Goal: Find specific page/section: Find specific page/section

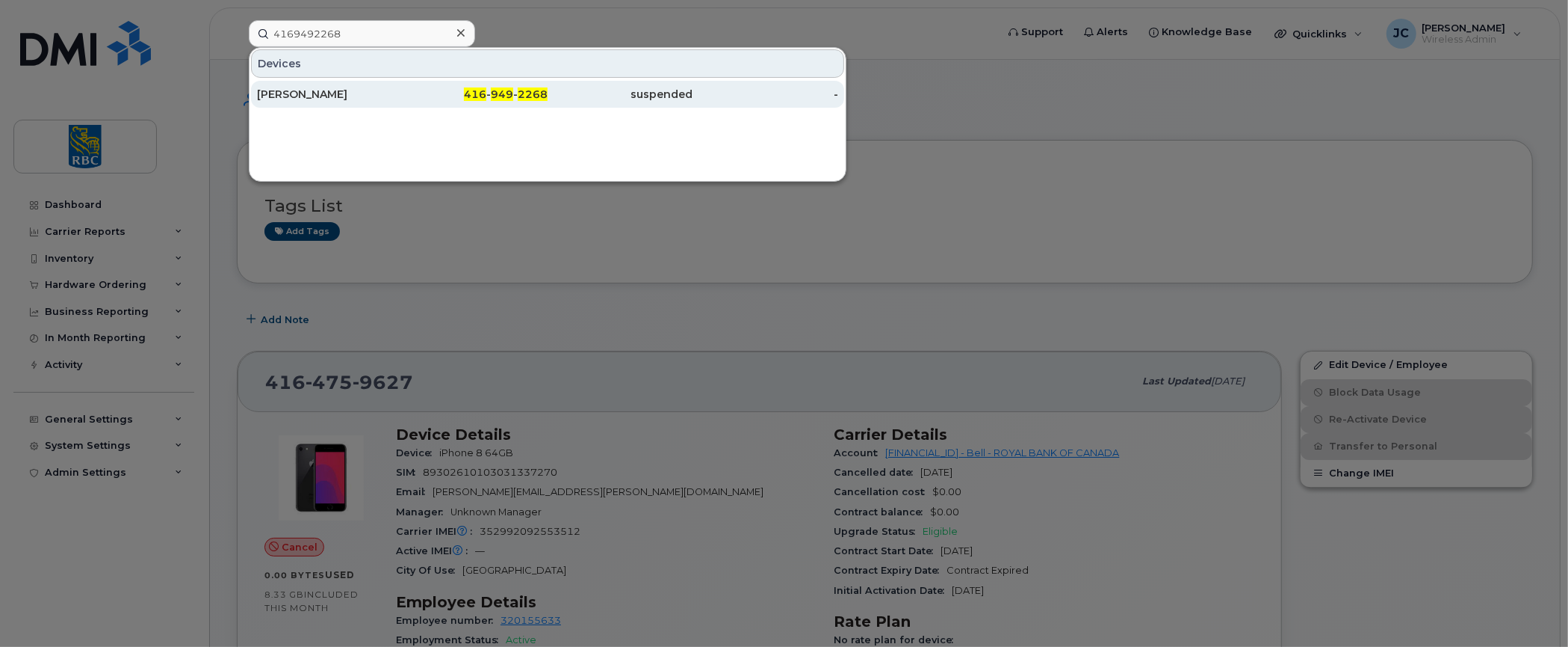
type input "4169492268"
click at [317, 89] on div "[PERSON_NAME]" at bounding box center [329, 94] width 146 height 15
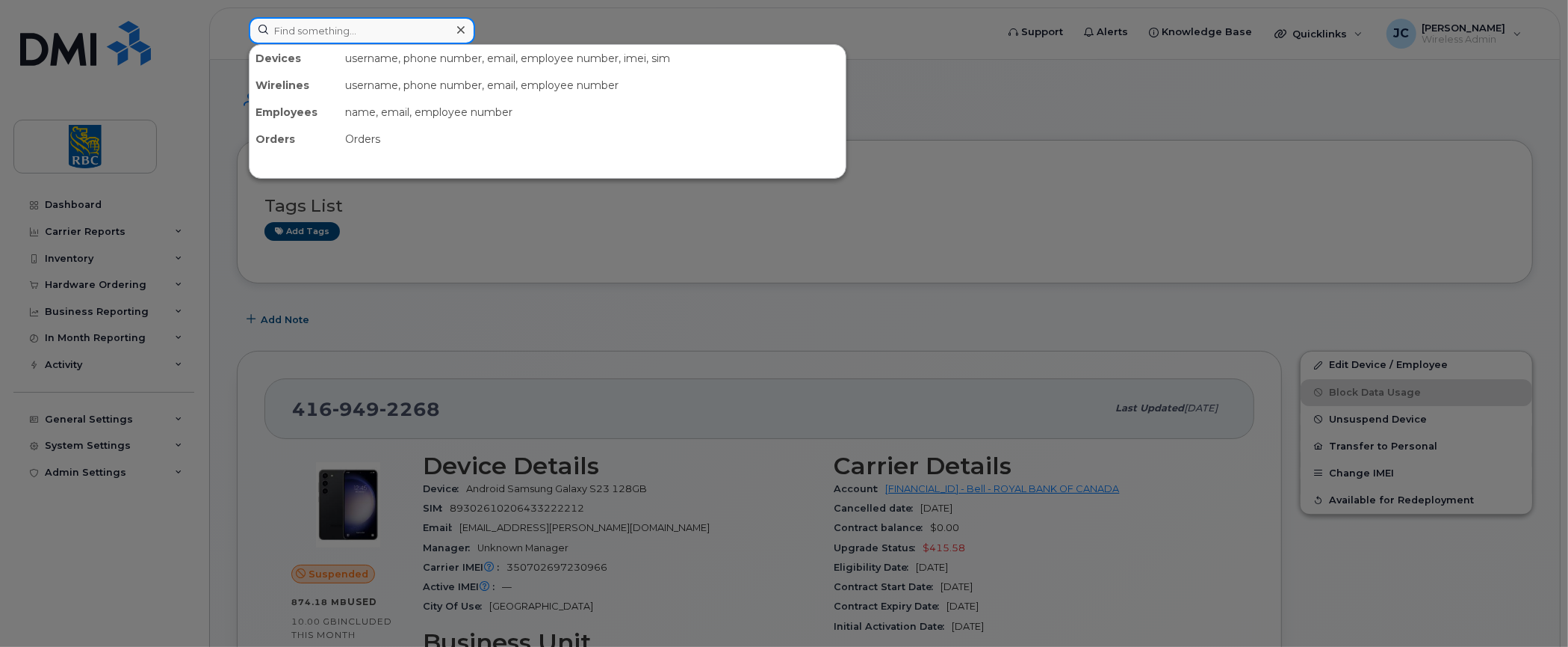
click at [332, 27] on input at bounding box center [361, 31] width 226 height 27
paste input "5067212594"
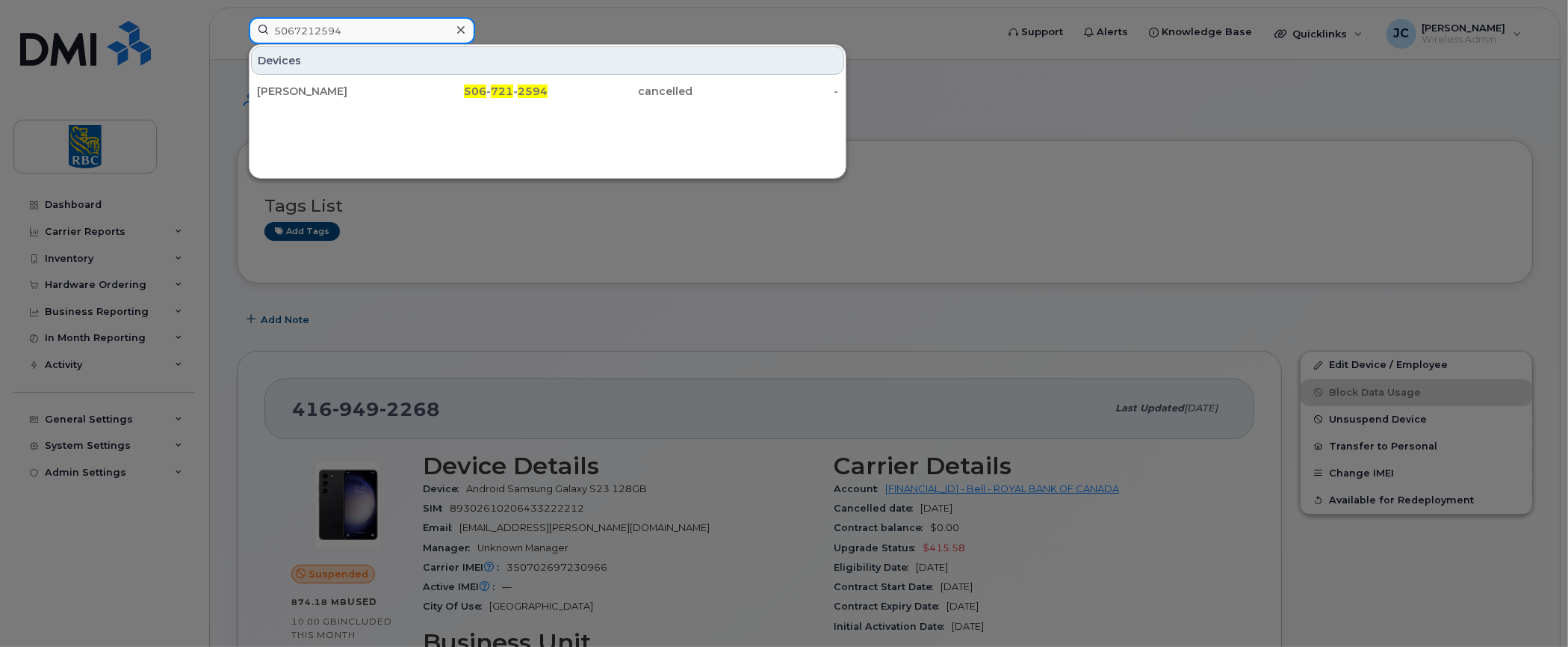
drag, startPoint x: 351, startPoint y: 40, endPoint x: 106, endPoint y: 35, distance: 245.1
click at [237, 35] on div "5067212594 Devices Hollie Burton 506 - 721 - 2594 cancelled -" at bounding box center [617, 34] width 762 height 33
paste input "6478125"
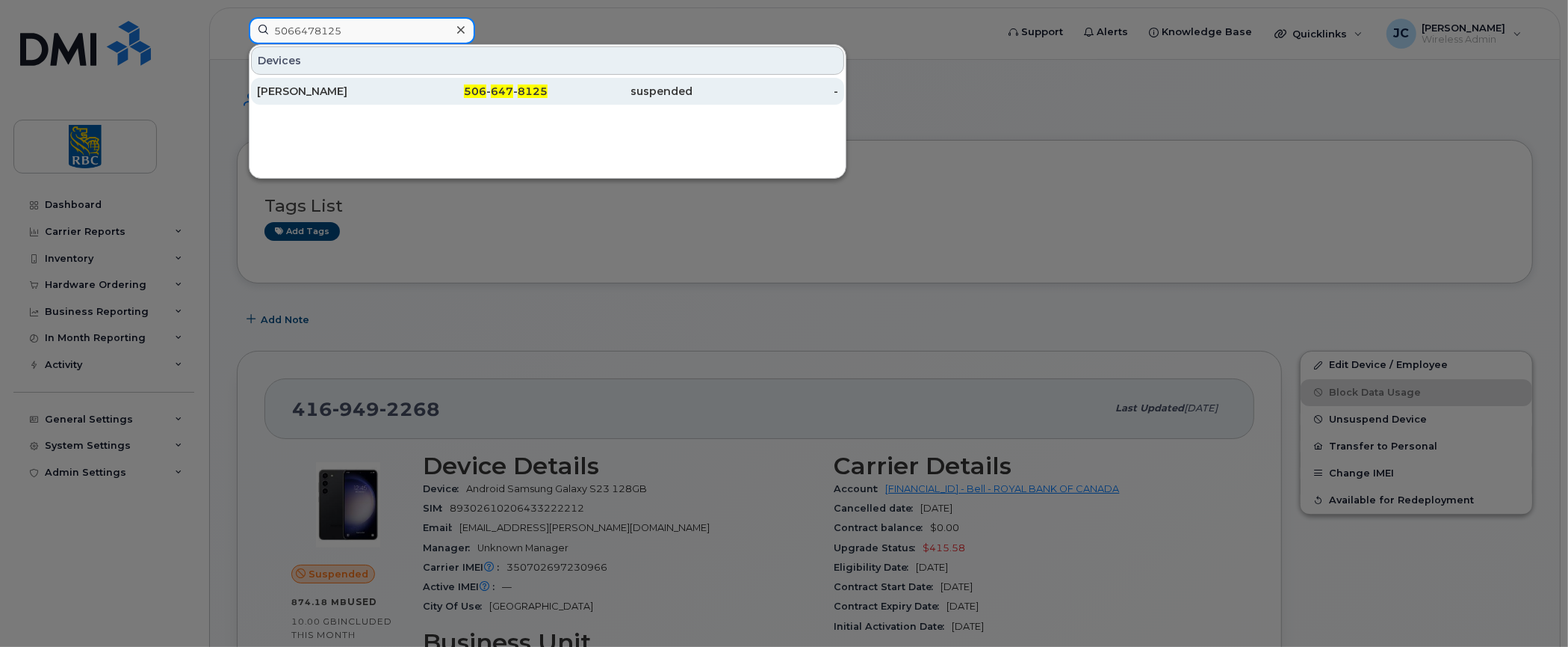
type input "5066478125"
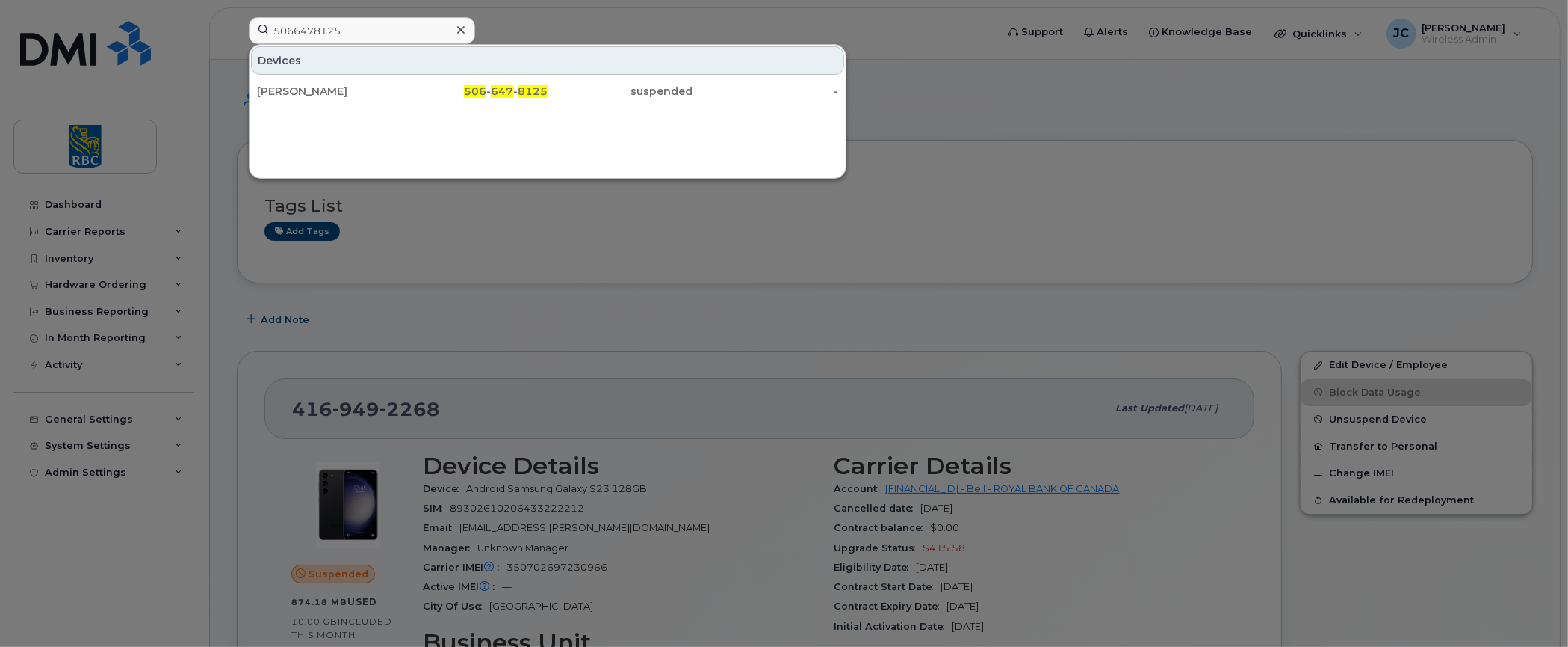
drag, startPoint x: 321, startPoint y: 86, endPoint x: 1025, endPoint y: 130, distance: 705.4
click at [321, 86] on div "[PERSON_NAME]" at bounding box center [329, 91] width 146 height 15
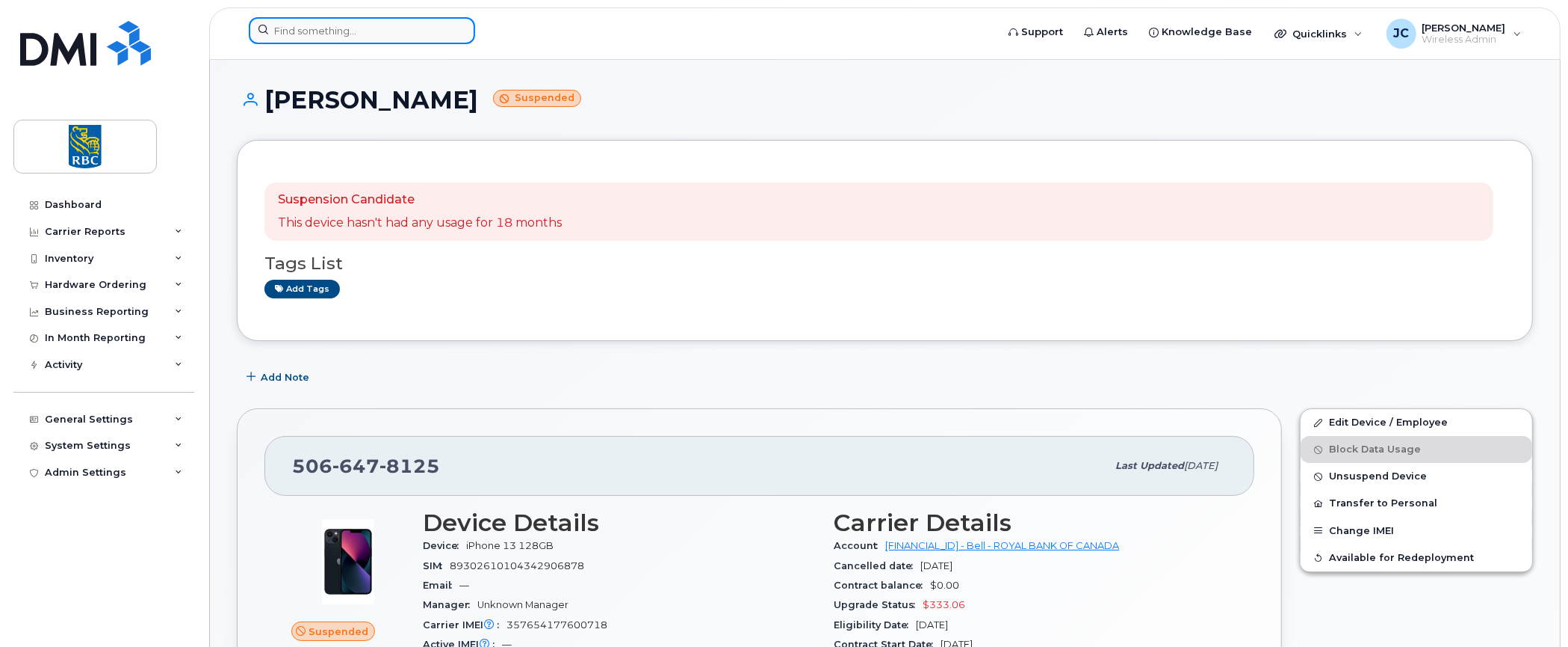
click at [324, 28] on input at bounding box center [361, 31] width 226 height 27
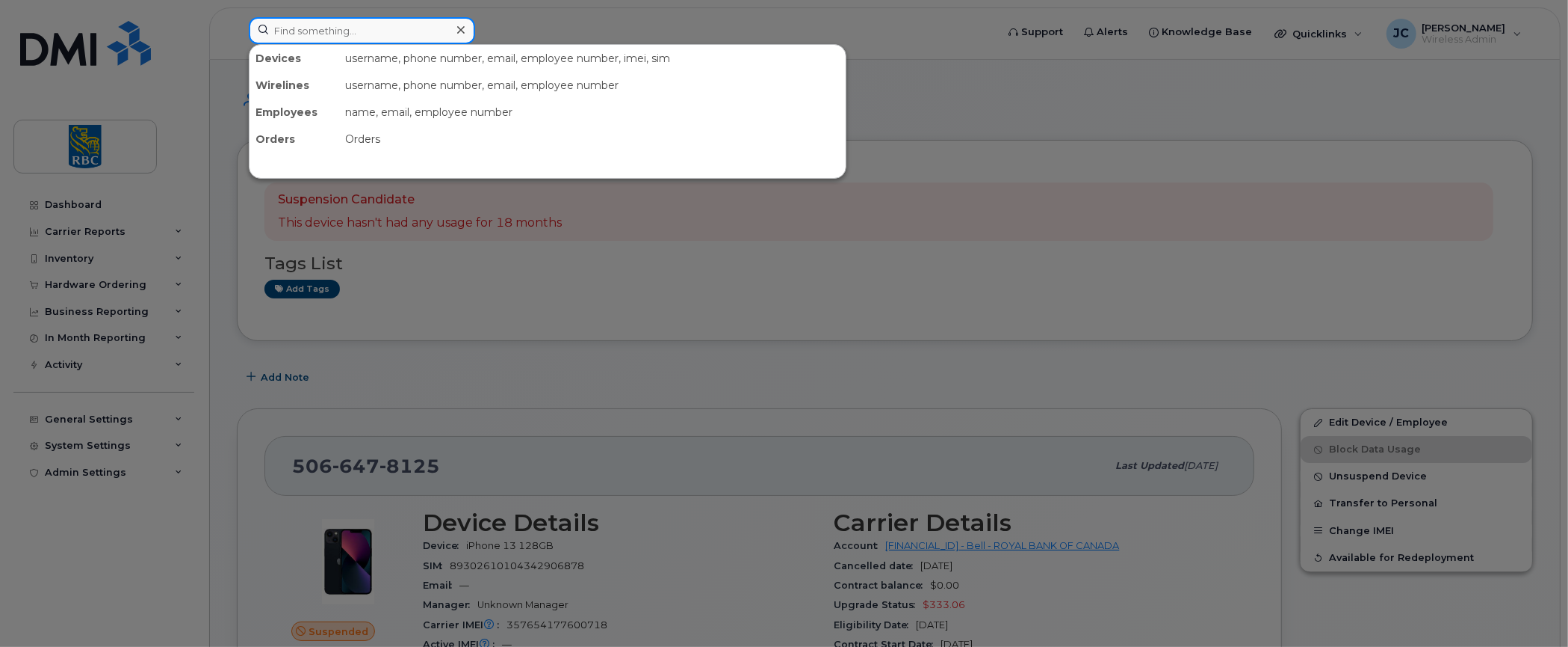
paste input "4383429360"
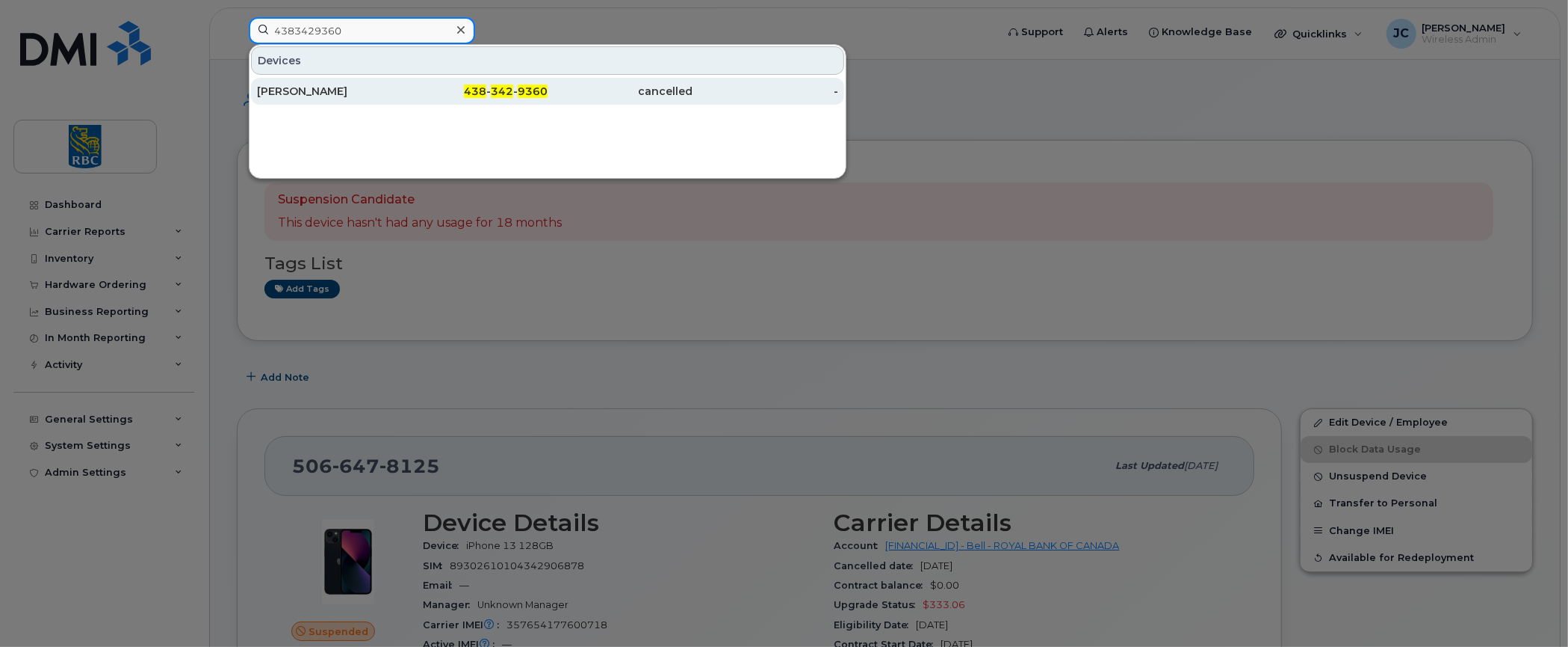
type input "4383429360"
click at [313, 80] on div "[PERSON_NAME]" at bounding box center [329, 91] width 146 height 27
